Goal: Information Seeking & Learning: Learn about a topic

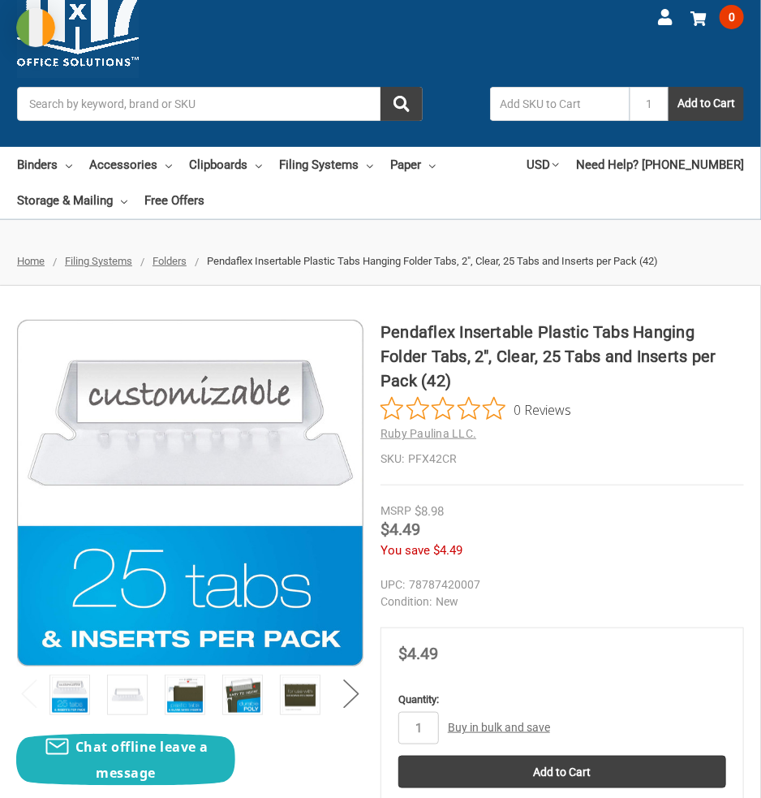
scroll to position [81, 0]
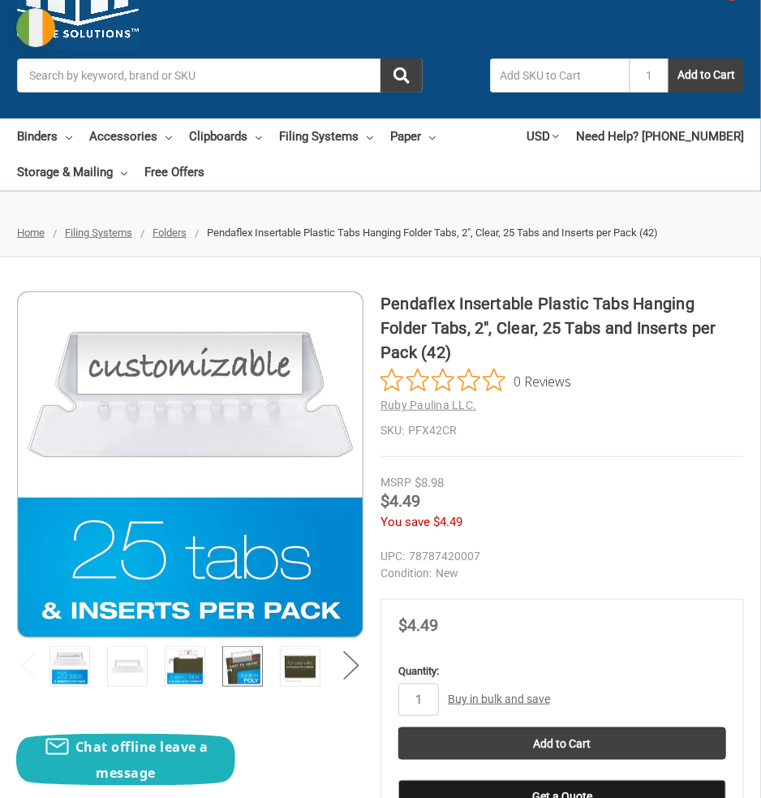
click at [251, 667] on img at bounding box center [243, 667] width 36 height 36
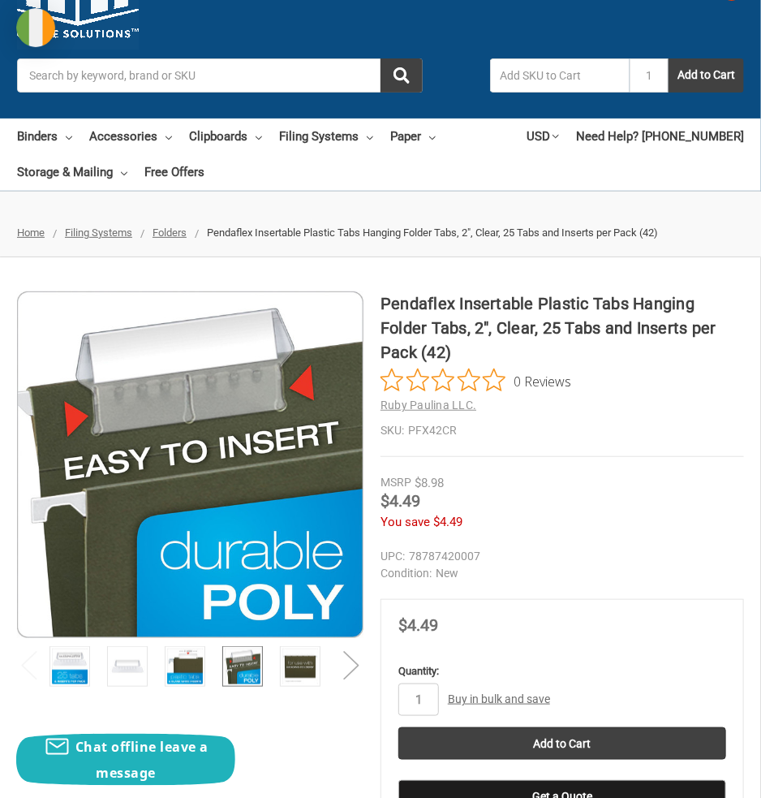
click at [347, 668] on button "Next" at bounding box center [351, 666] width 32 height 50
click at [25, 668] on button "Previous" at bounding box center [29, 666] width 32 height 50
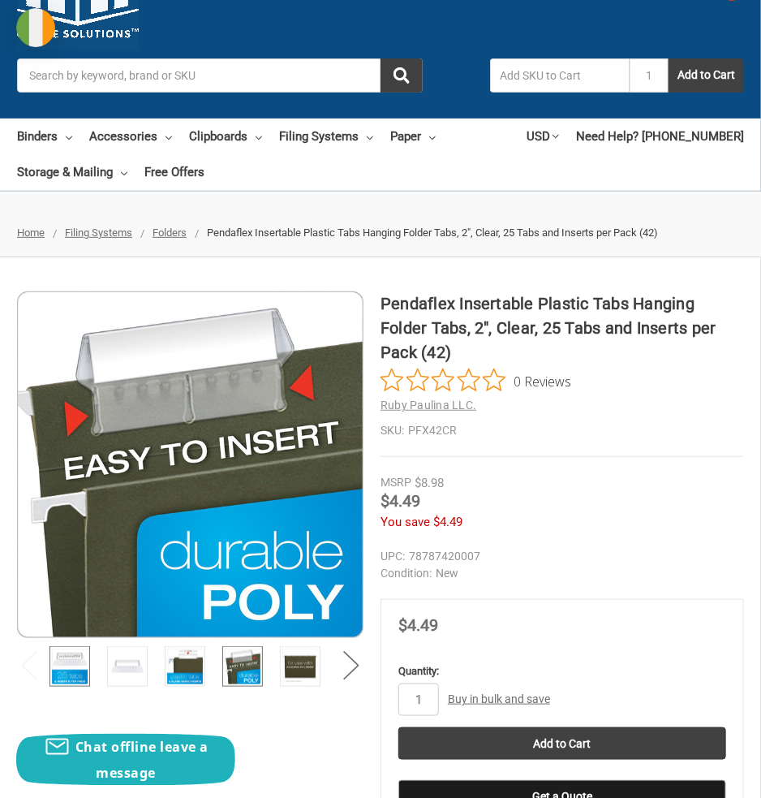
click at [85, 666] on img at bounding box center [70, 667] width 36 height 36
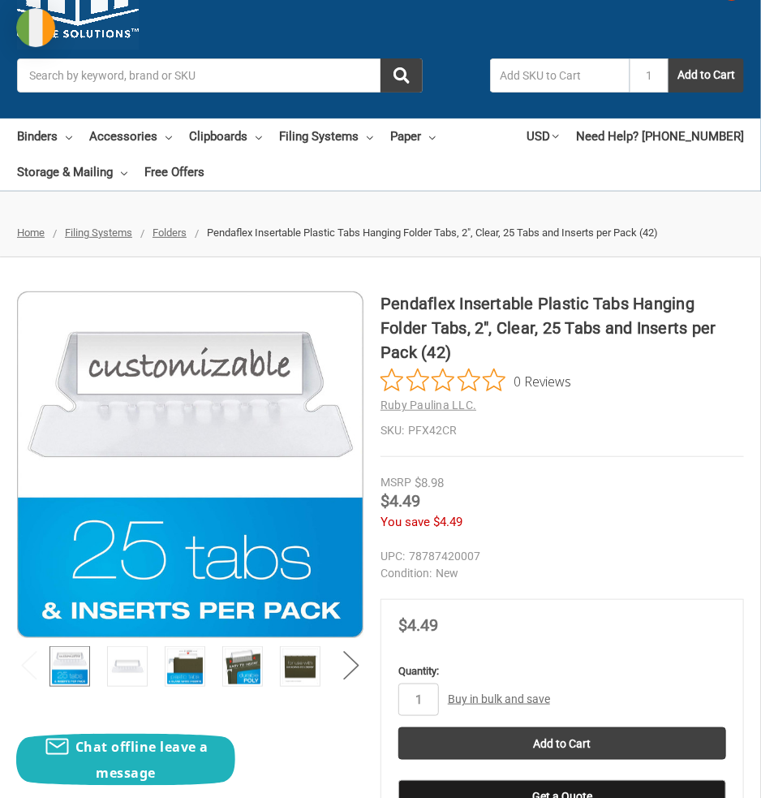
click at [426, 308] on h1 "Pendaflex Insertable Plastic Tabs Hanging Folder Tabs, 2", Clear, 25 Tabs and I…" at bounding box center [563, 327] width 364 height 73
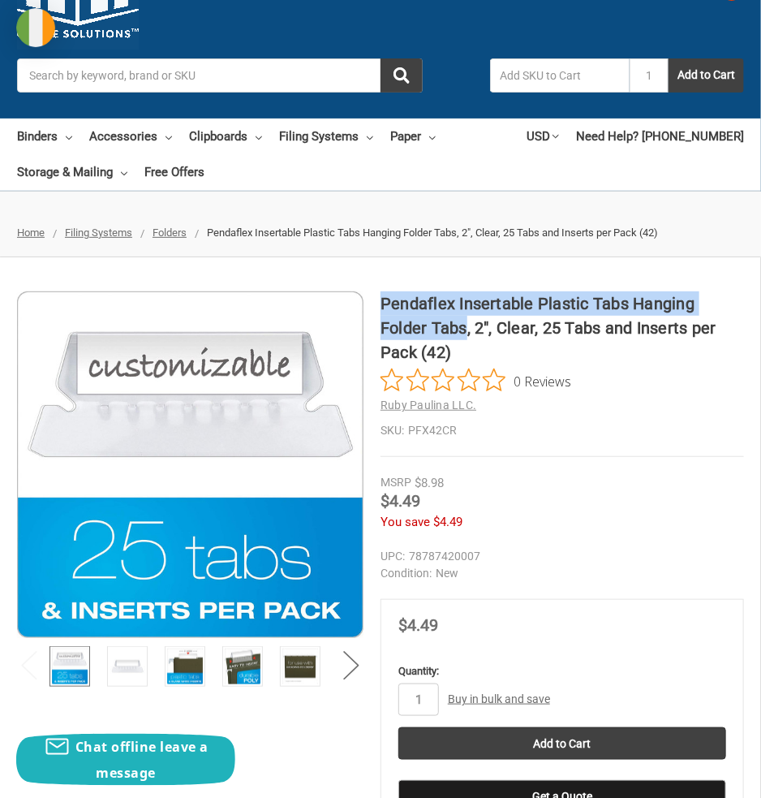
drag, startPoint x: 426, startPoint y: 308, endPoint x: 407, endPoint y: 325, distance: 25.9
click at [407, 325] on h1 "Pendaflex Insertable Plastic Tabs Hanging Folder Tabs, 2", Clear, 25 Tabs and I…" at bounding box center [563, 327] width 364 height 73
copy h1 "Pendaflex Insertable Plastic Tabs Hanging Folder Tabs"
